Goal: Transaction & Acquisition: Book appointment/travel/reservation

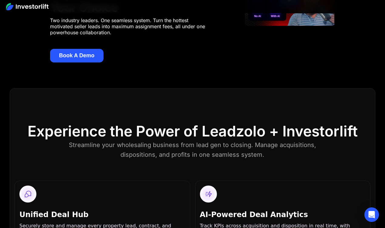
click at [90, 55] on button "Book A Demo" at bounding box center [77, 56] width 54 height 14
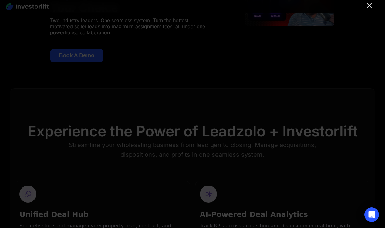
click at [367, 4] on icon "Close" at bounding box center [369, 5] width 5 height 5
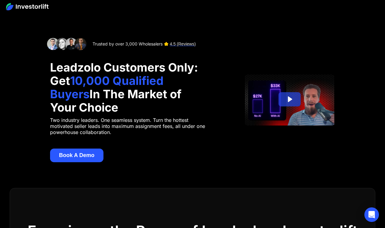
click at [63, 157] on button "Book A Demo" at bounding box center [77, 156] width 54 height 14
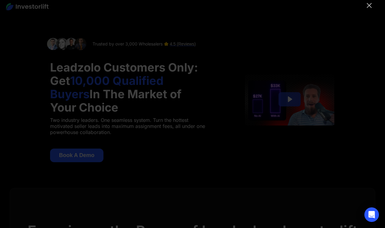
click at [373, 7] on div at bounding box center [192, 114] width 385 height 228
click at [369, 8] on icon "Close" at bounding box center [369, 5] width 7 height 7
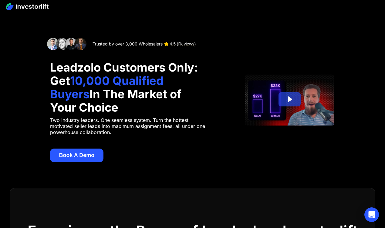
click at [309, 157] on div "Trusted by over 3,000 Wholesalers 4.5 (Reviews) Leadzolo Customers Only: Get 10…" at bounding box center [192, 100] width 285 height 124
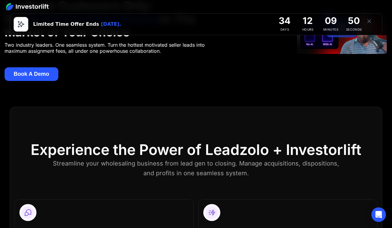
scroll to position [74, 0]
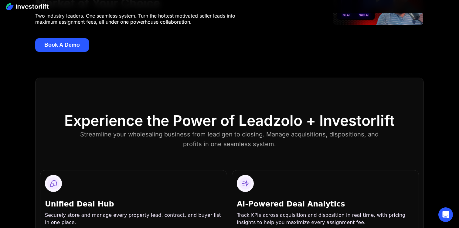
scroll to position [122, 0]
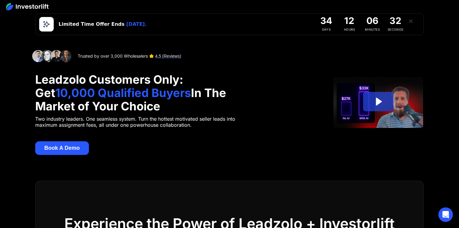
click at [412, 22] on icon at bounding box center [410, 21] width 3 height 3
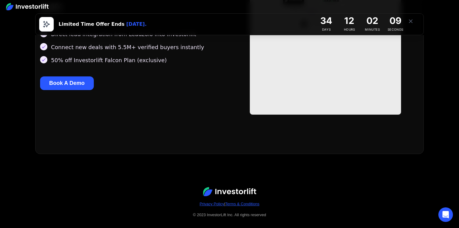
scroll to position [740, 0]
